Goal: Transaction & Acquisition: Register for event/course

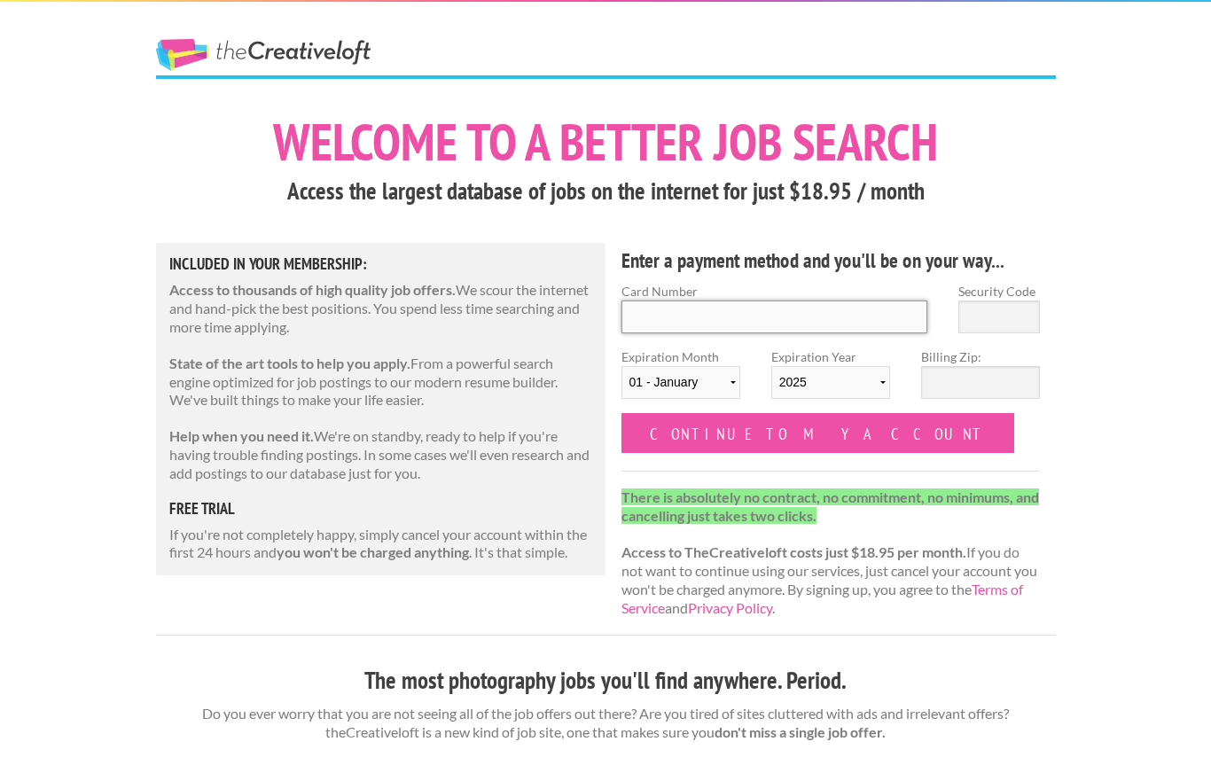
click at [710, 323] on input "Card Number" at bounding box center [775, 317] width 307 height 33
type input "5156769245830071"
type input "511"
select select "02"
select select "2027"
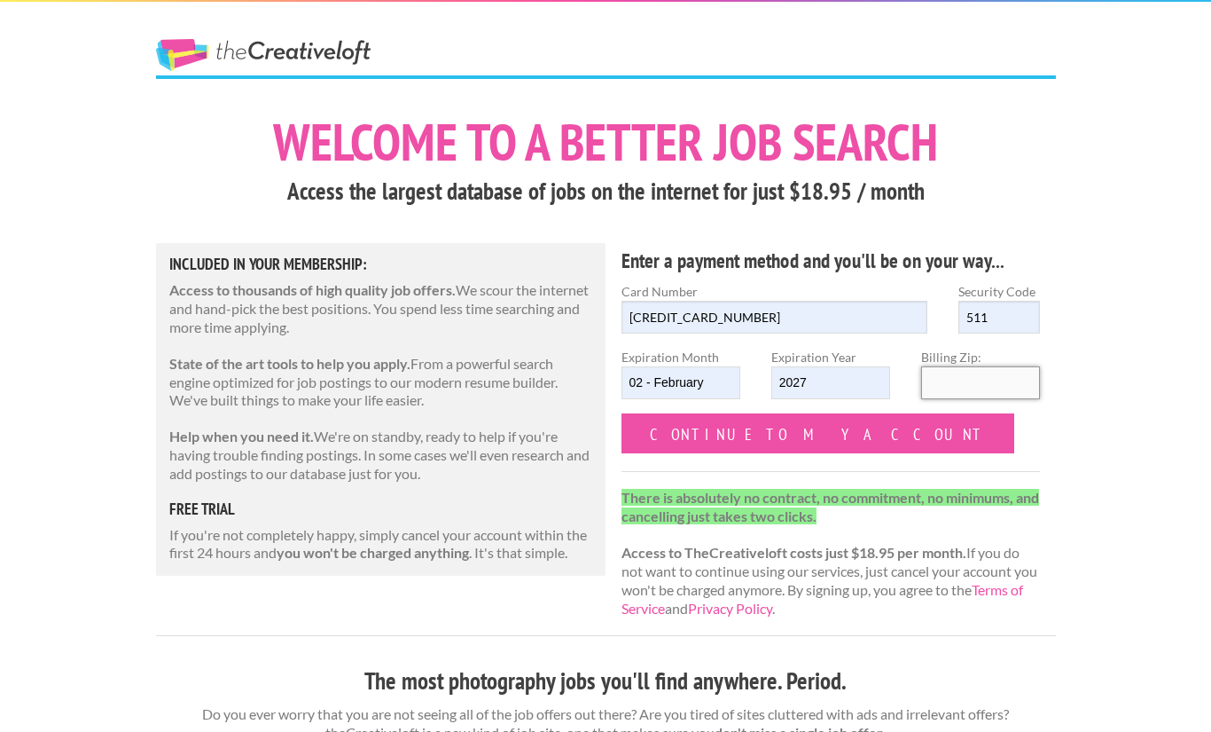
click at [959, 383] on input "Billing Zip:" at bounding box center [980, 382] width 119 height 33
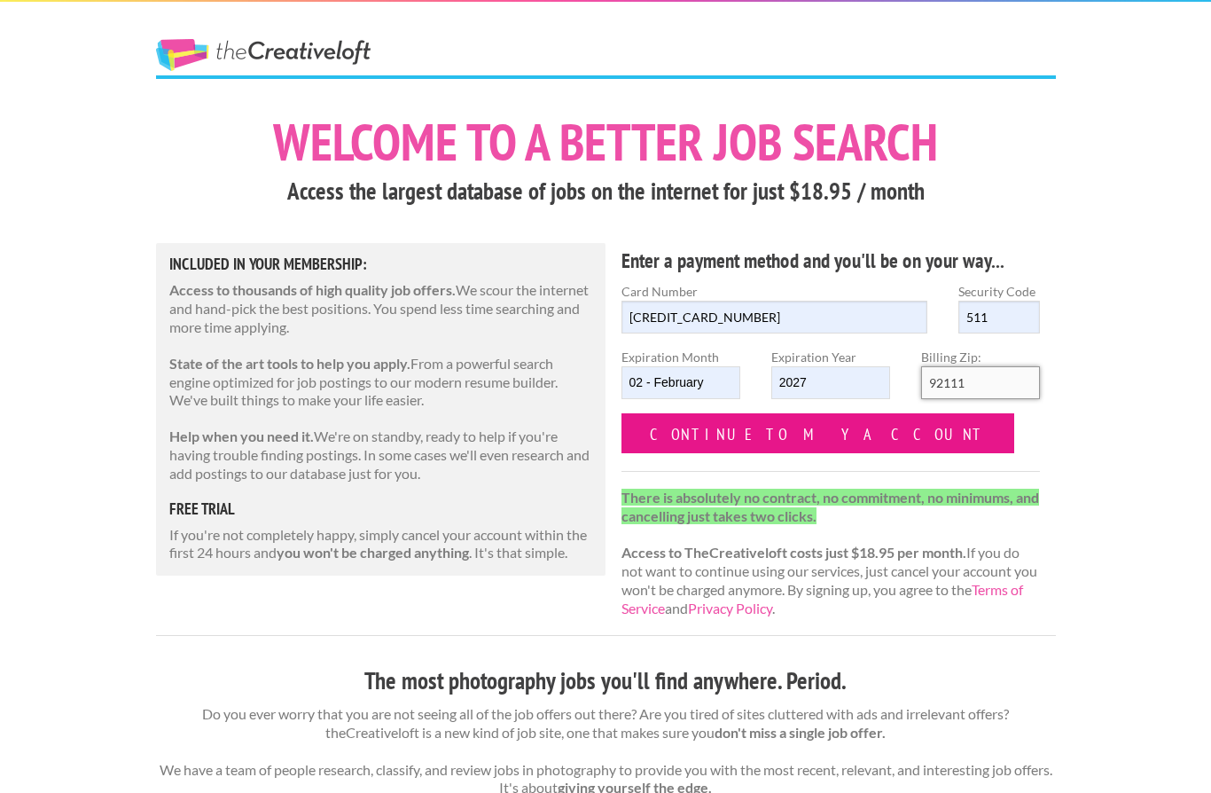
type input "92111"
click at [721, 433] on input "Continue to my account" at bounding box center [819, 433] width 394 height 40
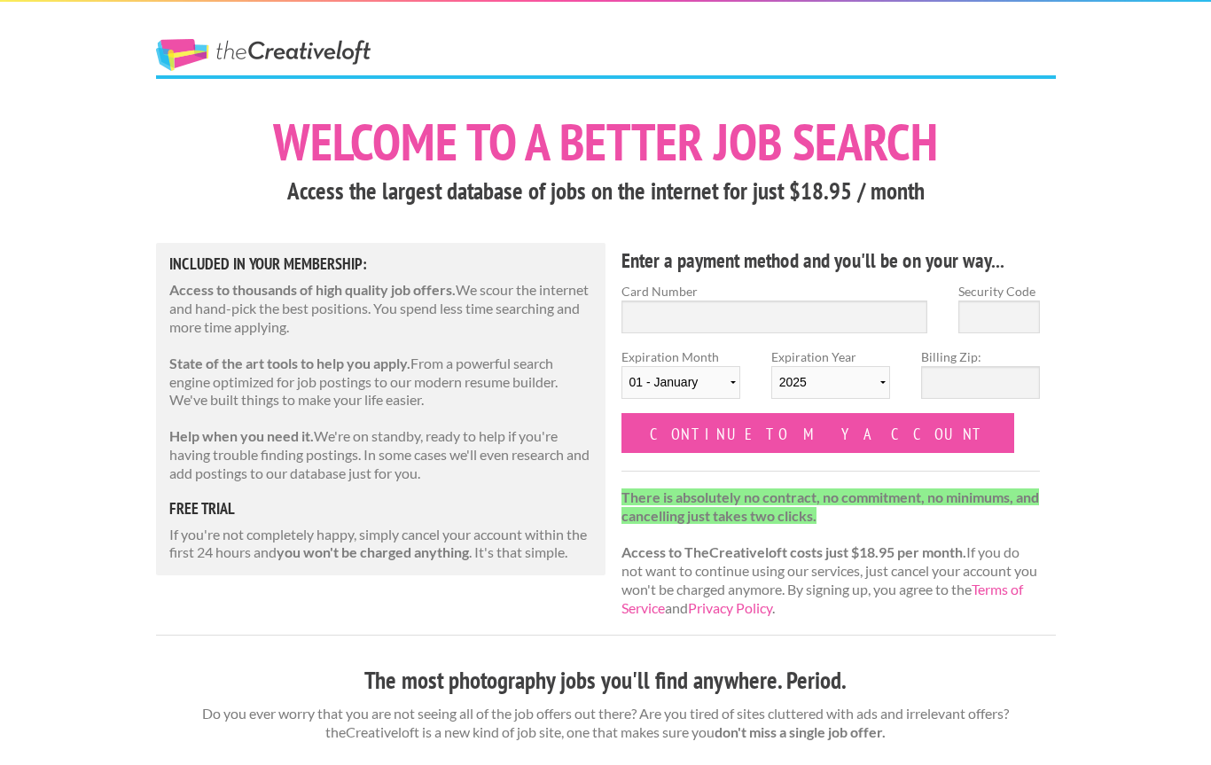
click at [280, 56] on link "The Creative Loft" at bounding box center [263, 55] width 215 height 32
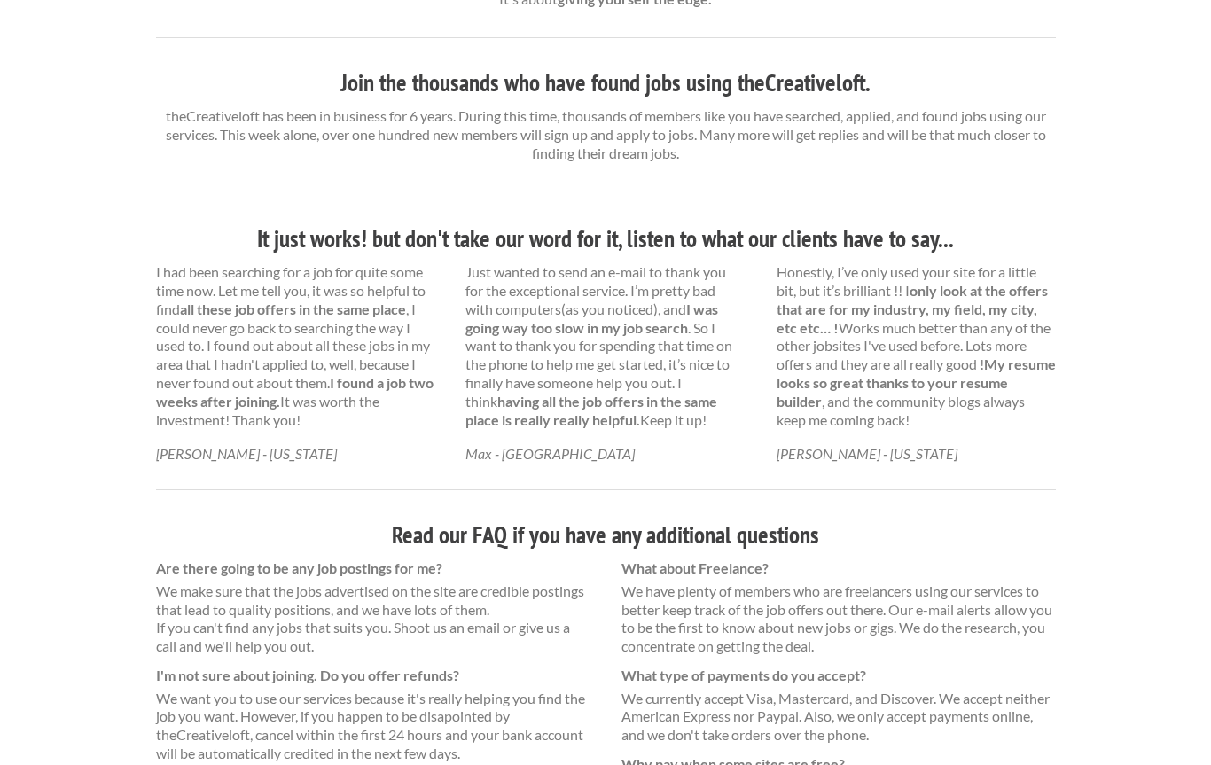
scroll to position [1049, 0]
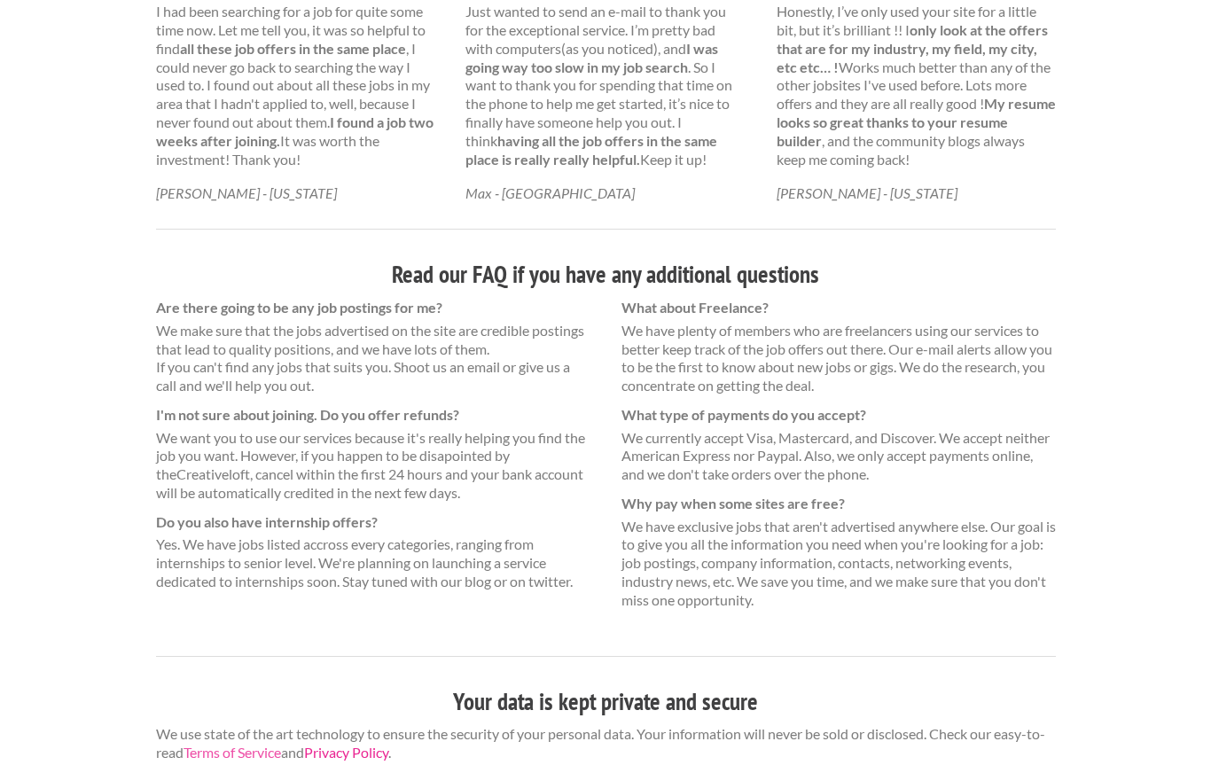
click at [388, 744] on link "Privacy Policy" at bounding box center [346, 752] width 84 height 17
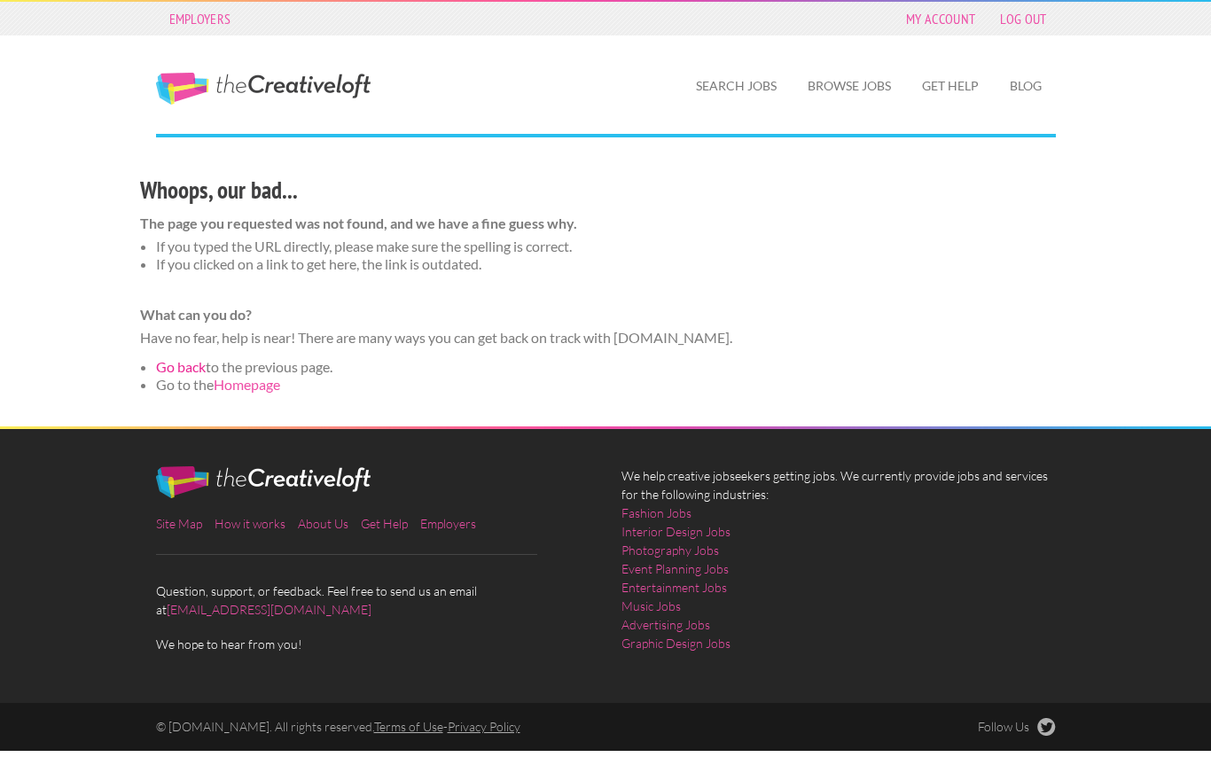
click at [194, 364] on link "Go back" at bounding box center [181, 366] width 50 height 17
click at [245, 388] on link "Homepage" at bounding box center [247, 384] width 67 height 17
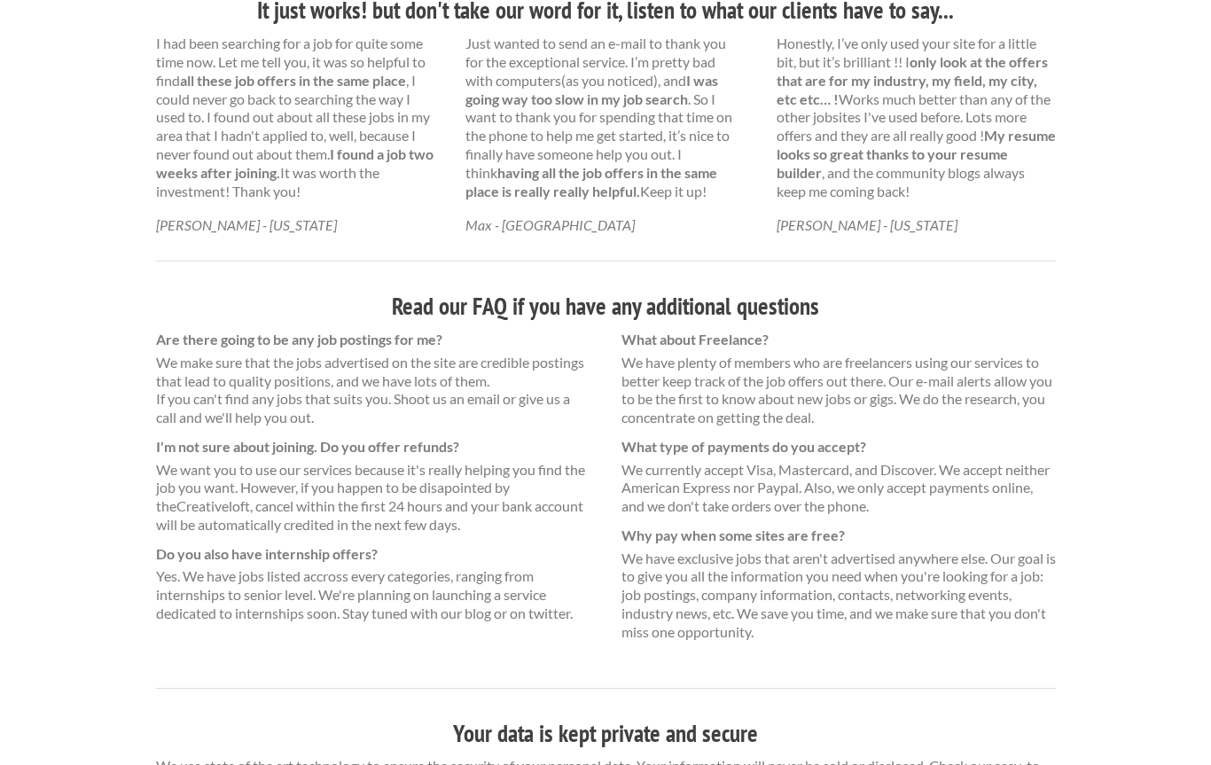
scroll to position [1049, 0]
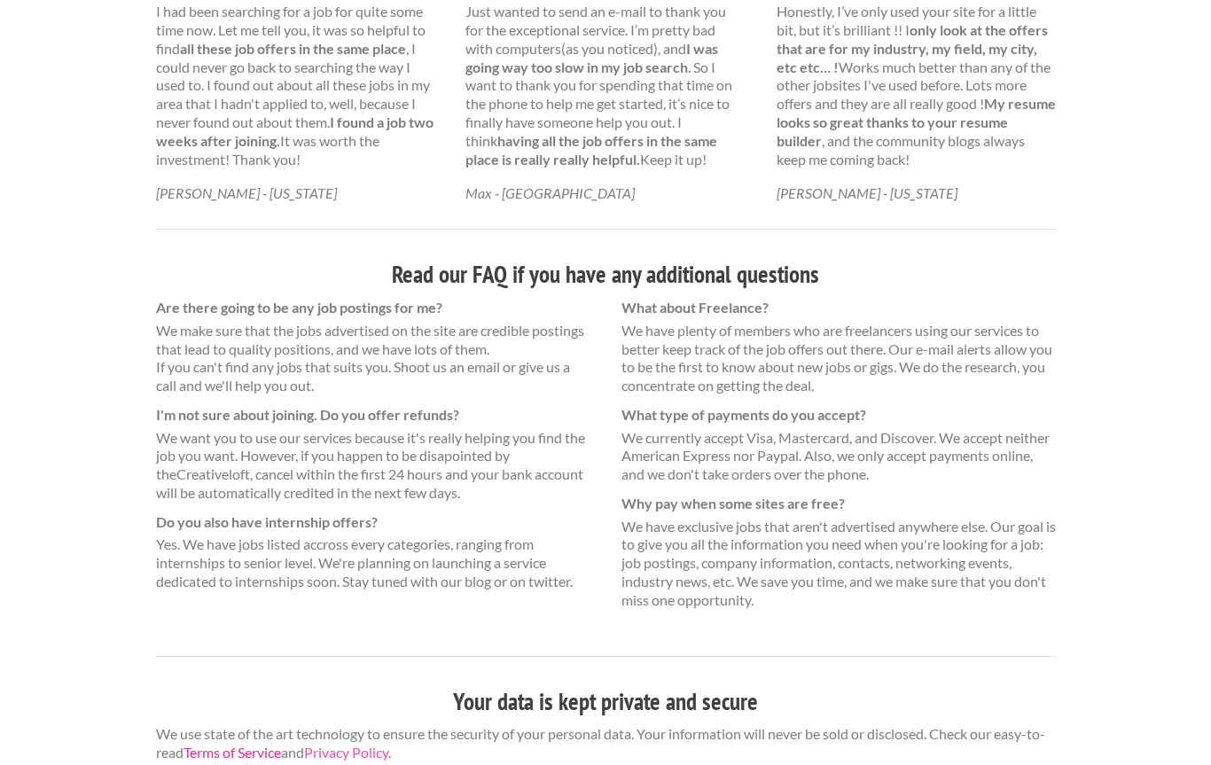
click at [217, 744] on link "Terms of Service" at bounding box center [233, 752] width 98 height 17
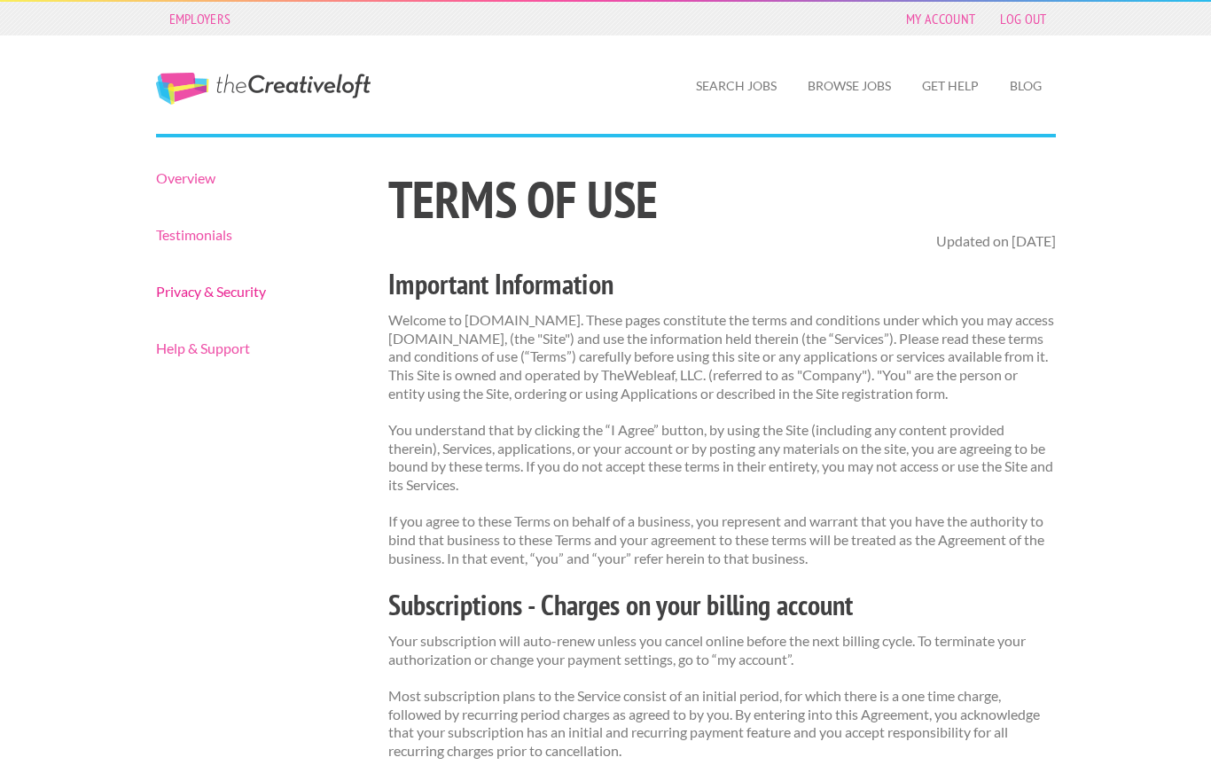
click at [221, 286] on link "Privacy & Security" at bounding box center [257, 292] width 202 height 14
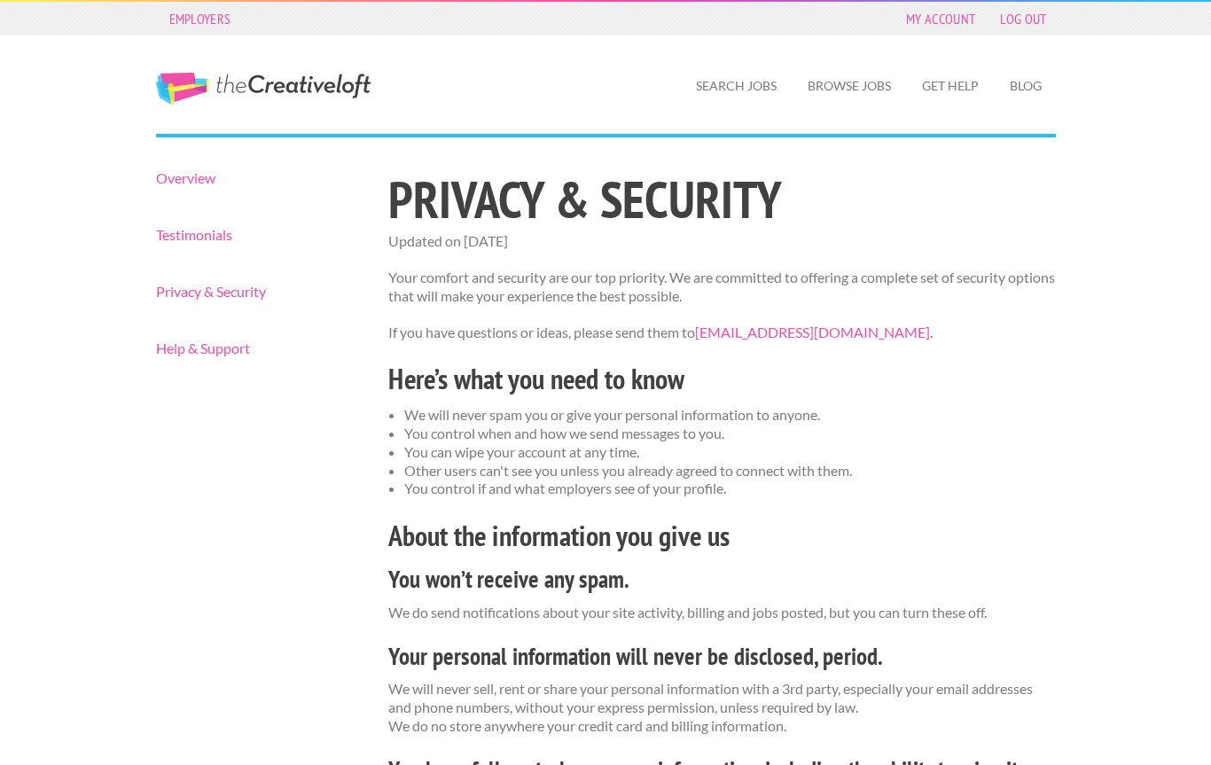
click at [179, 251] on nav "Overview Testimonials Privacy & Security Help & Support" at bounding box center [257, 263] width 202 height 184
click at [178, 234] on link "Testimonials" at bounding box center [257, 235] width 202 height 14
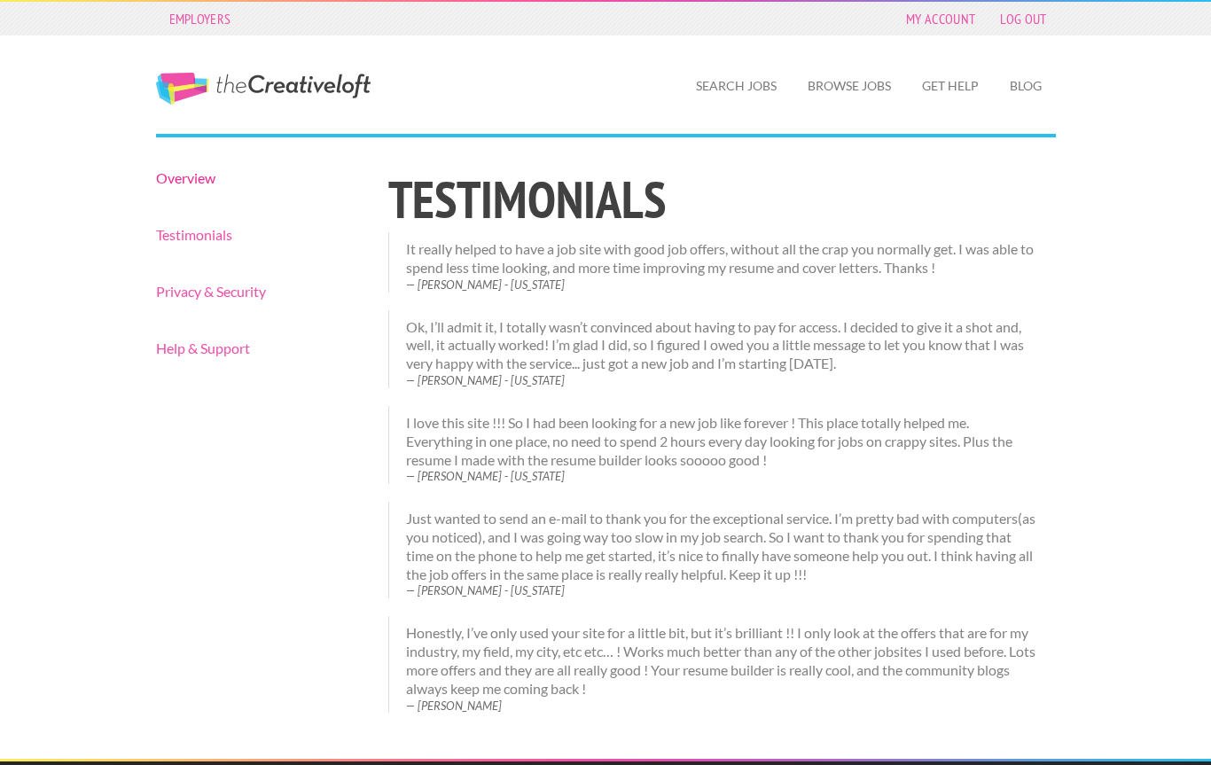
click at [195, 177] on link "Overview" at bounding box center [257, 178] width 202 height 14
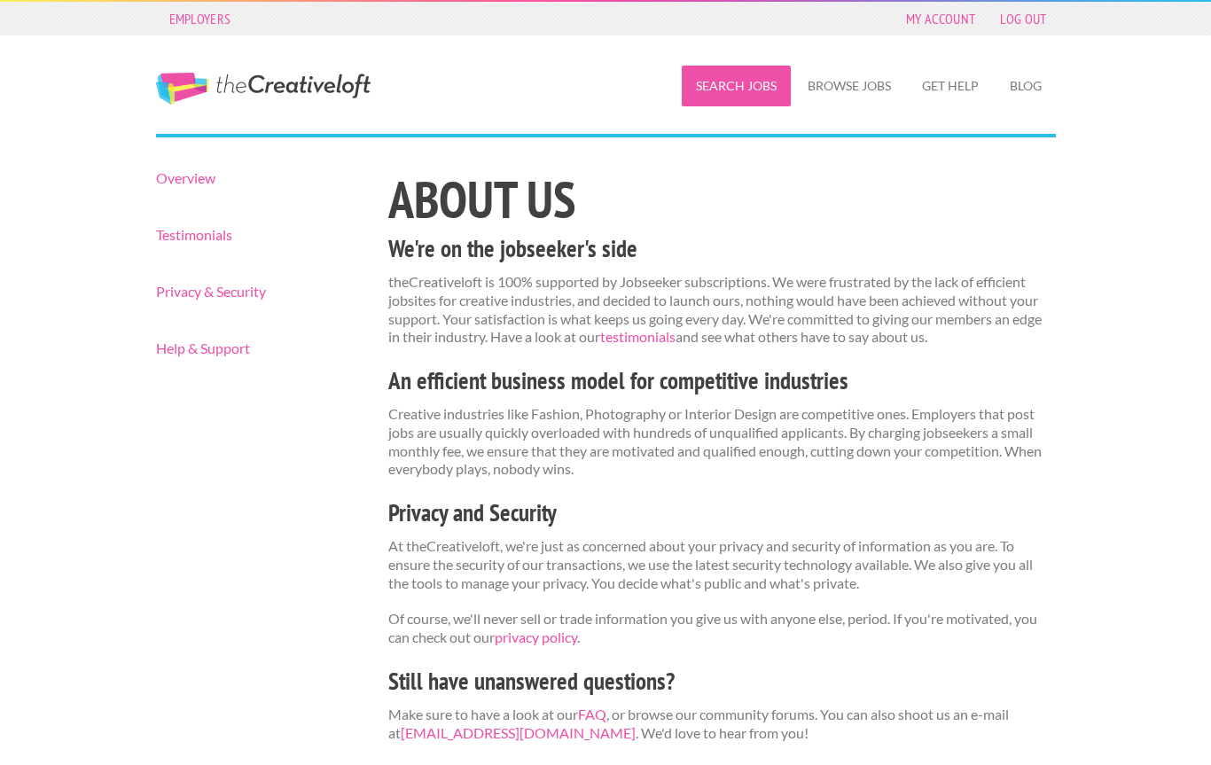
click at [747, 90] on link "Search Jobs" at bounding box center [736, 86] width 109 height 41
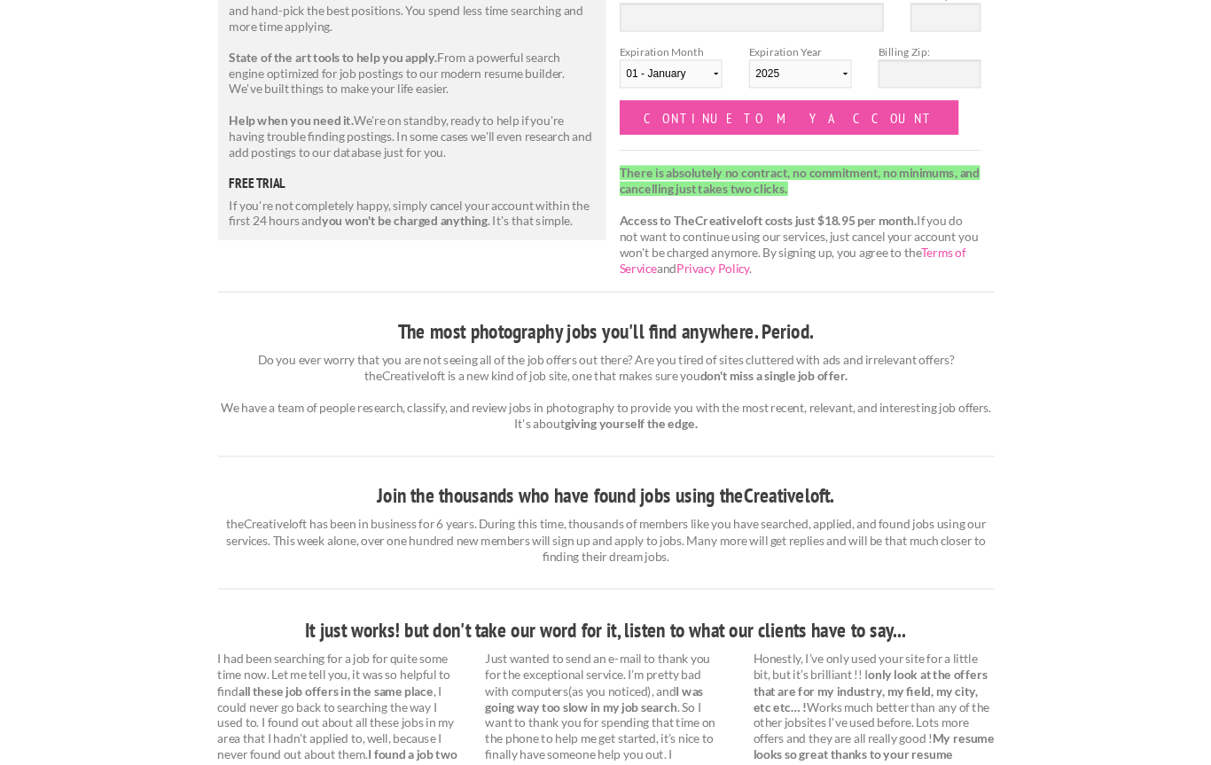
scroll to position [299, 0]
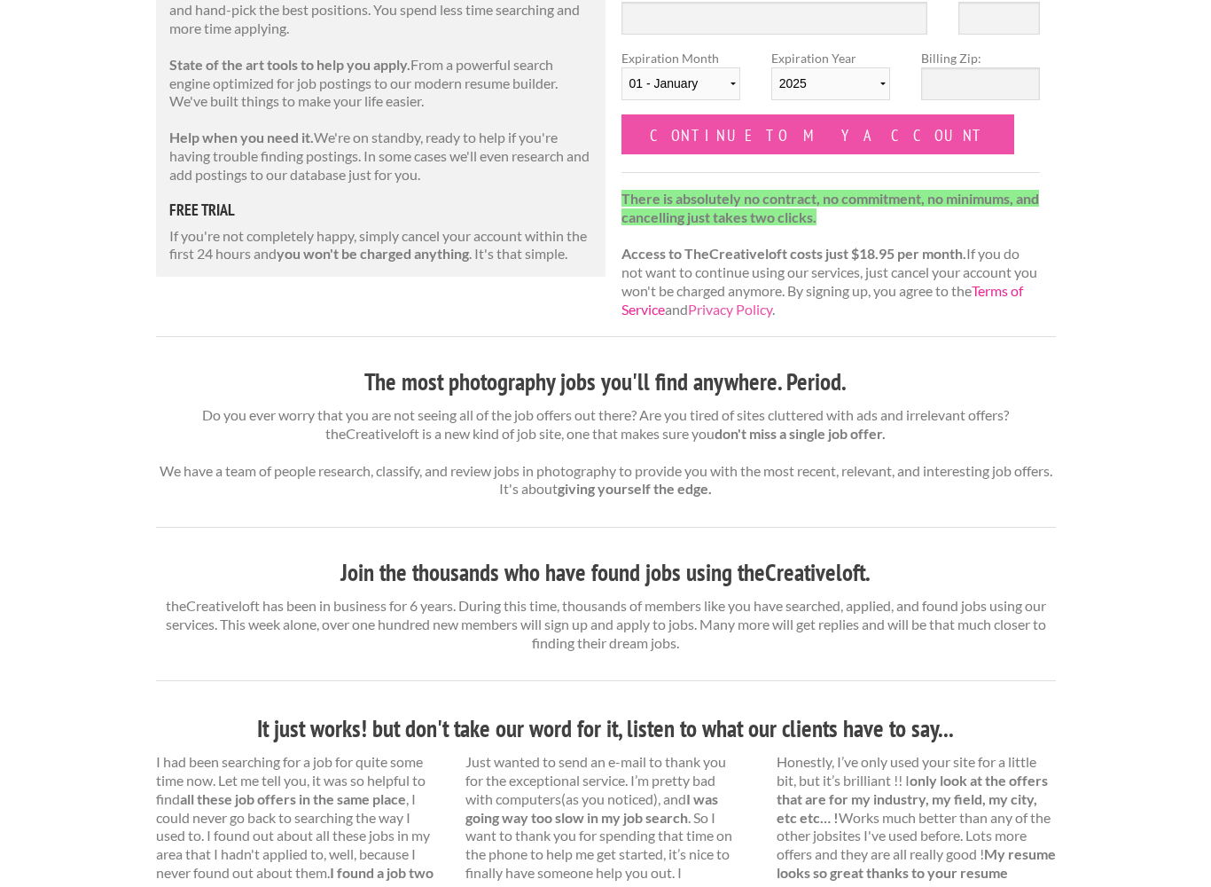
click at [672, 313] on link "Terms of Service" at bounding box center [823, 299] width 402 height 35
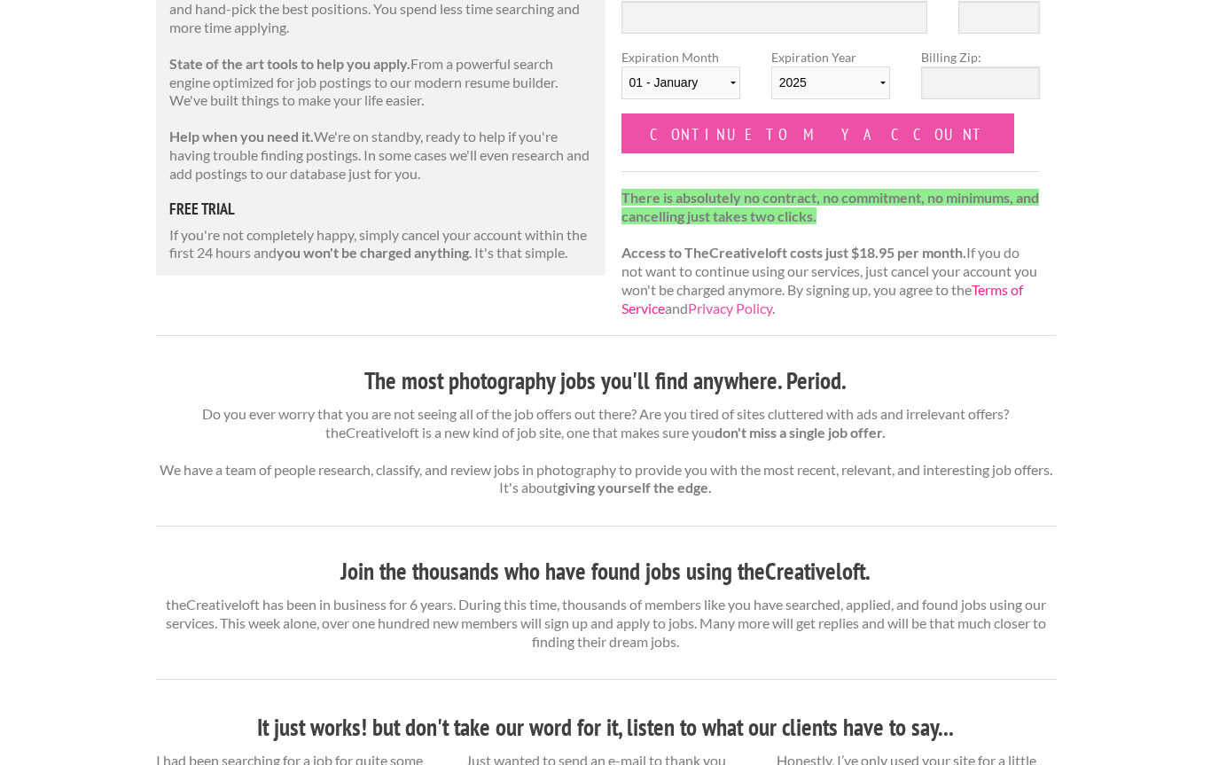
scroll to position [349, 0]
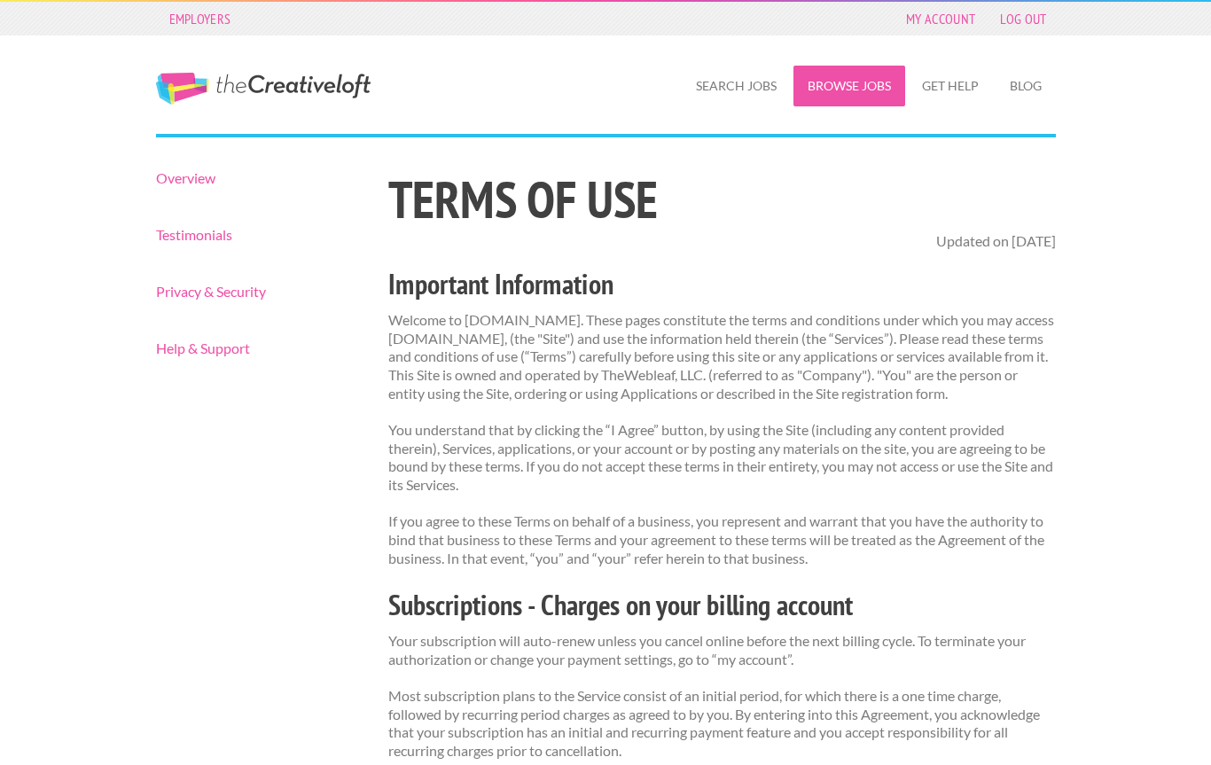
click at [808, 88] on link "Browse Jobs" at bounding box center [850, 86] width 112 height 41
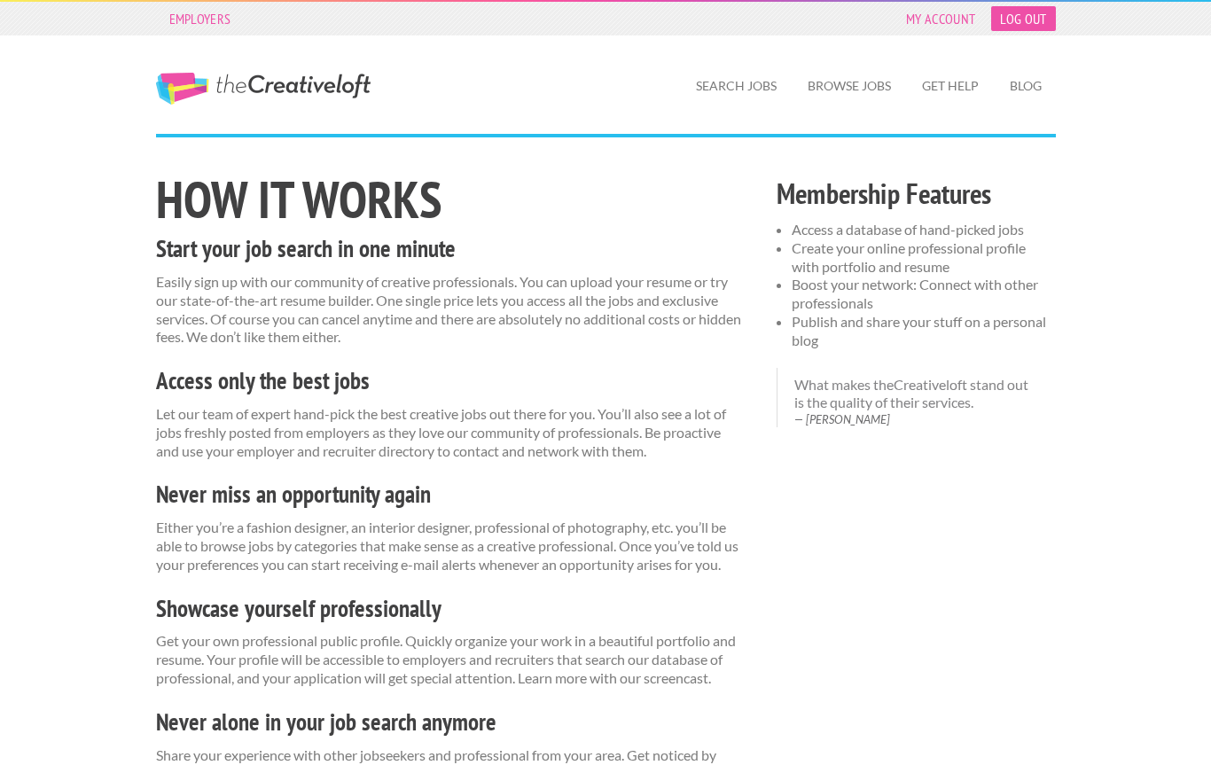
click at [1024, 27] on link "Log Out" at bounding box center [1023, 18] width 64 height 25
